Goal: Communication & Community: Ask a question

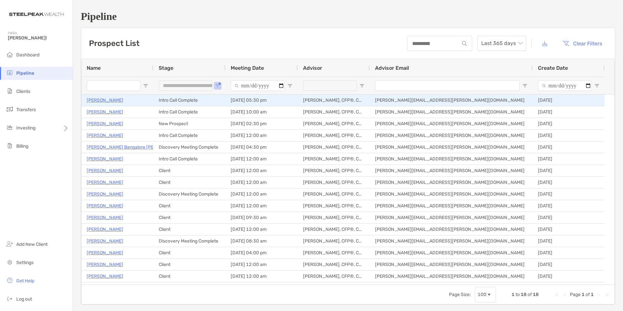
click at [102, 100] on p "[PERSON_NAME]" at bounding box center [105, 100] width 37 height 8
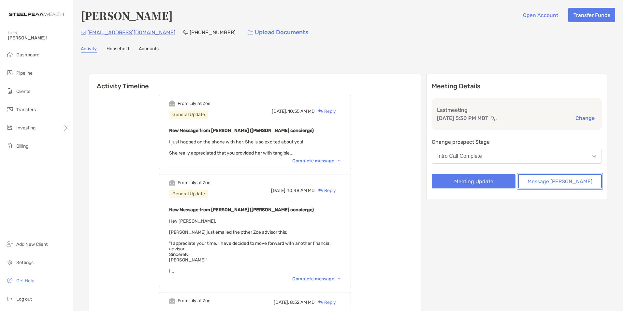
click at [562, 178] on button "Message [PERSON_NAME]" at bounding box center [560, 181] width 84 height 14
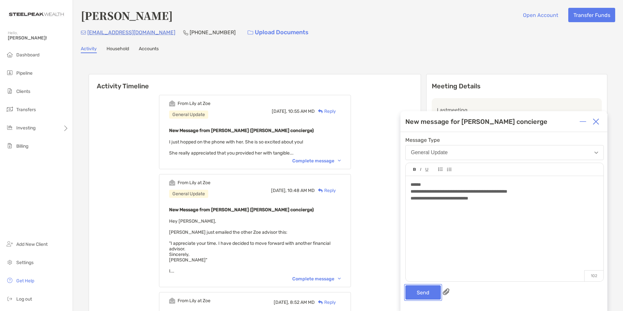
click at [413, 294] on button "Send" at bounding box center [424, 292] width 36 height 14
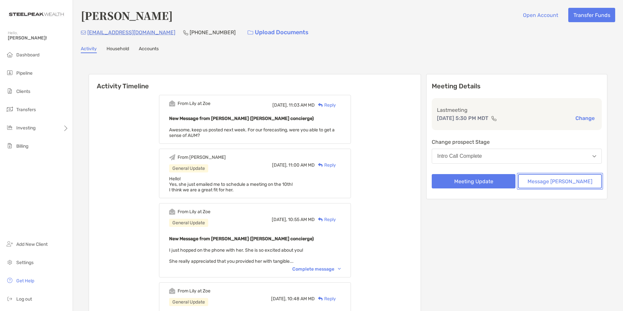
click at [579, 182] on button "Message [PERSON_NAME]" at bounding box center [560, 181] width 84 height 14
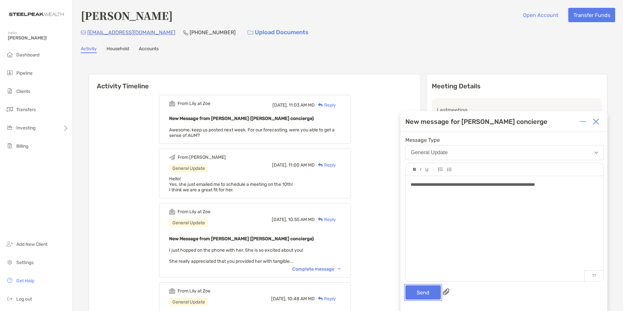
click at [421, 292] on button "Send" at bounding box center [424, 292] width 36 height 14
